Goal: Transaction & Acquisition: Download file/media

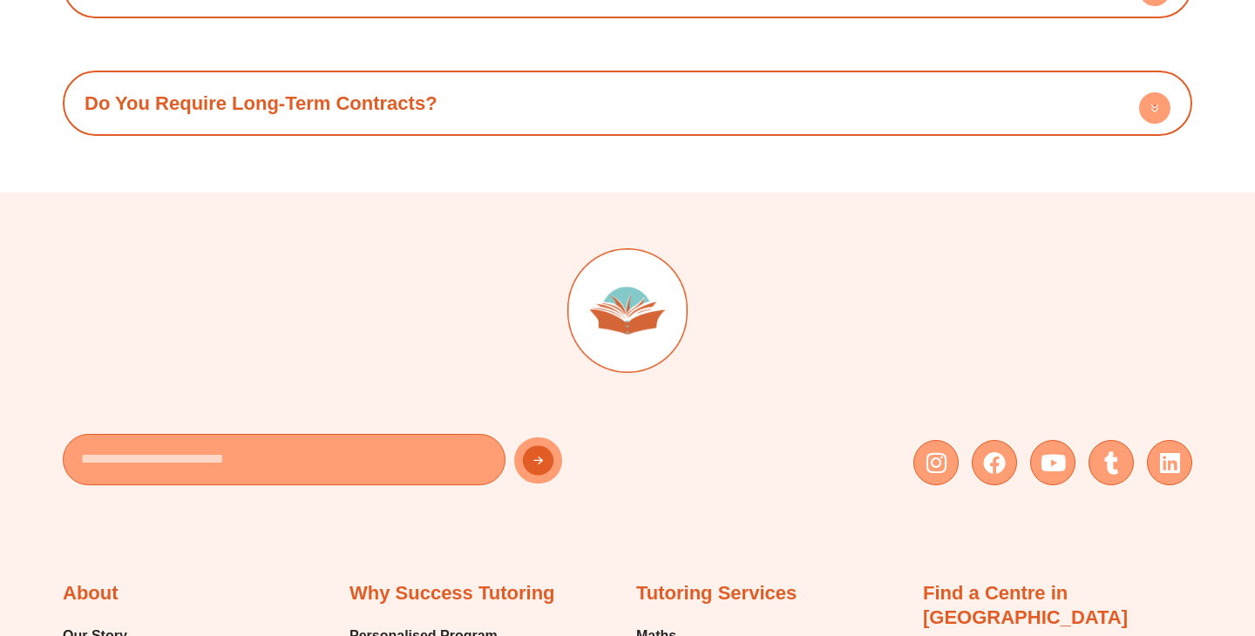
scroll to position [7470, 0]
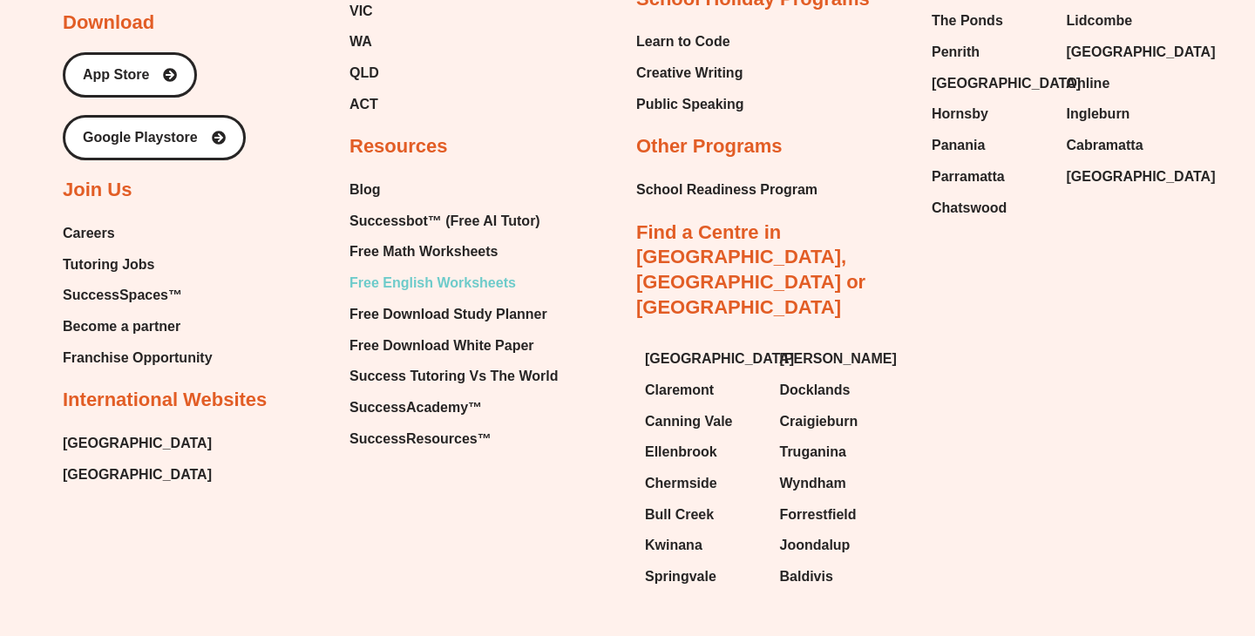
click at [425, 270] on span "Free English Worksheets" at bounding box center [433, 283] width 167 height 26
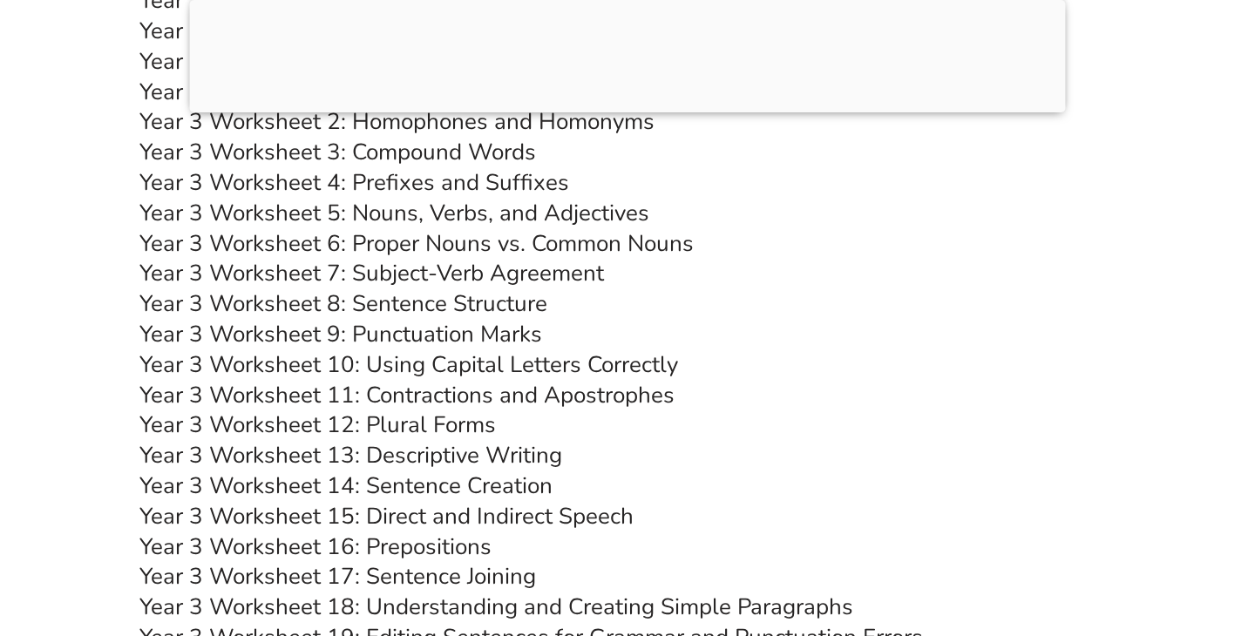
scroll to position [6561, 0]
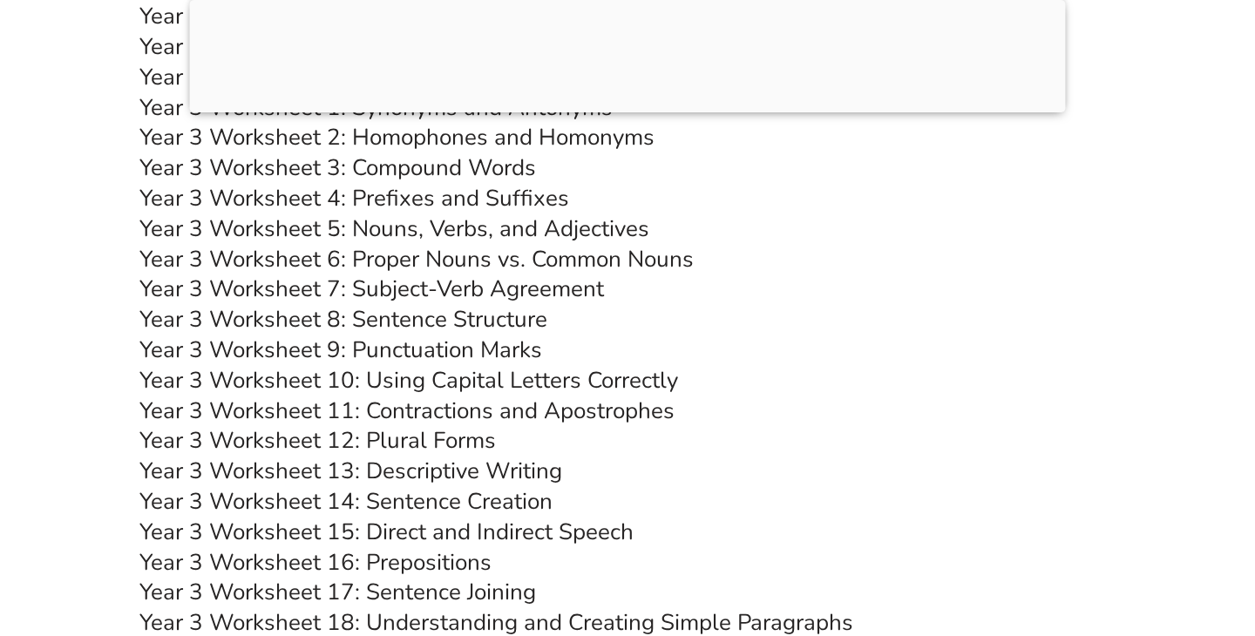
click at [479, 320] on link "Year 3 Worksheet 8: Sentence Structure" at bounding box center [343, 319] width 408 height 31
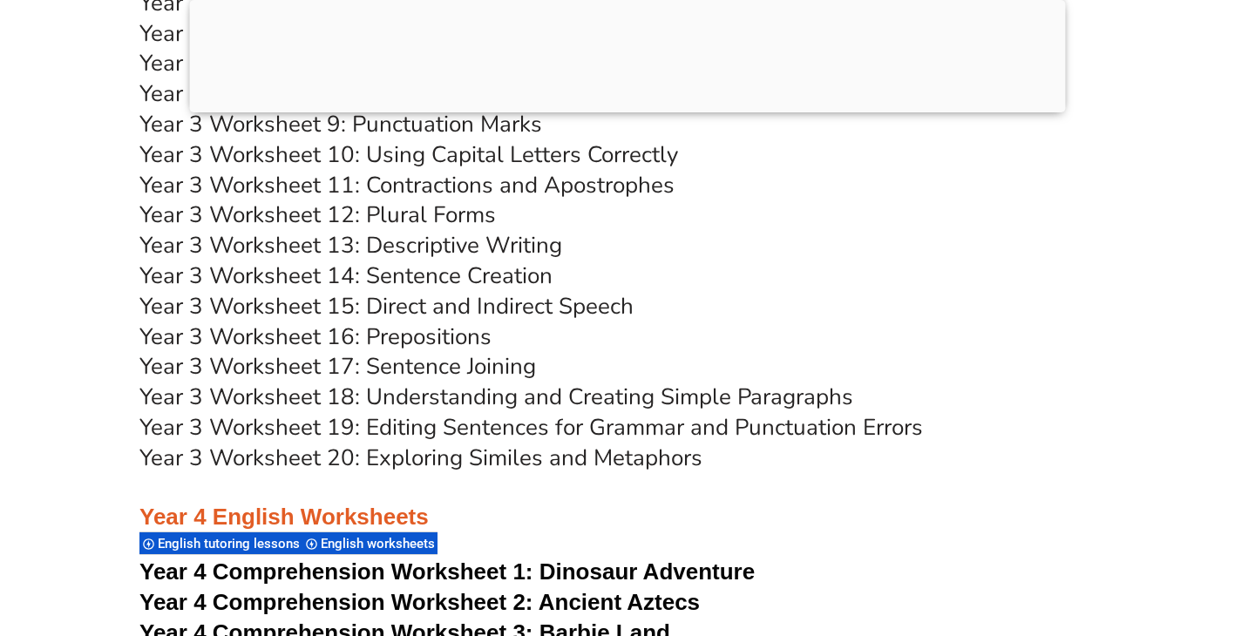
scroll to position [6785, 0]
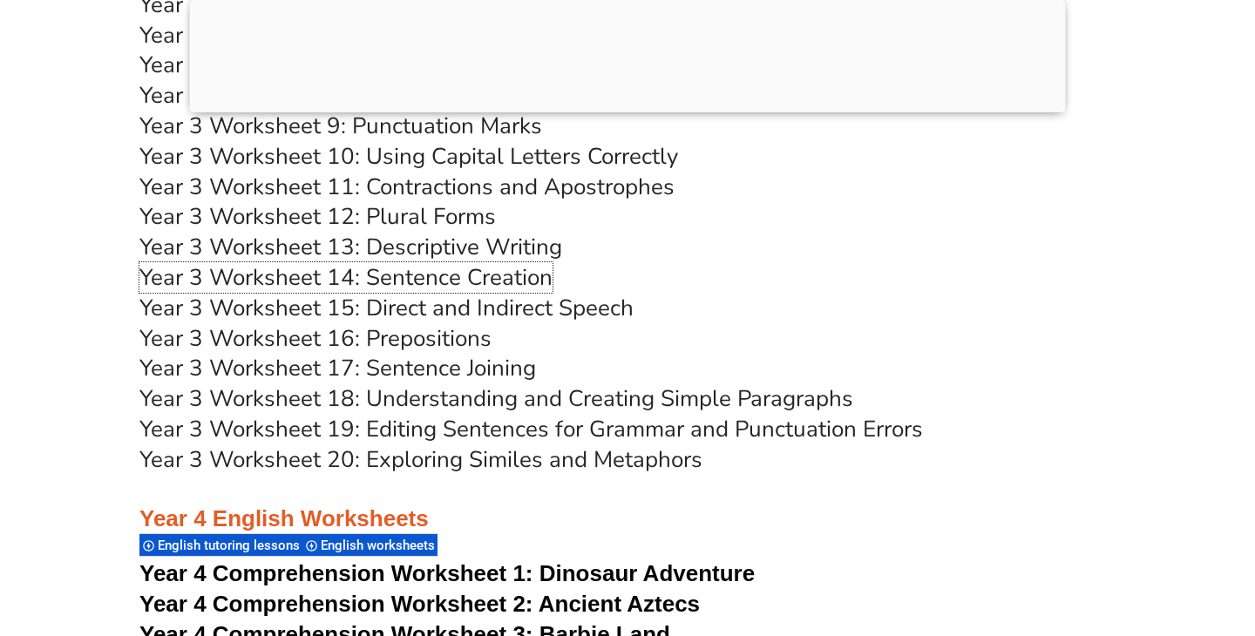
click at [517, 281] on link "Year 3 Worksheet 14: Sentence Creation" at bounding box center [345, 277] width 413 height 31
